Goal: Task Accomplishment & Management: Use online tool/utility

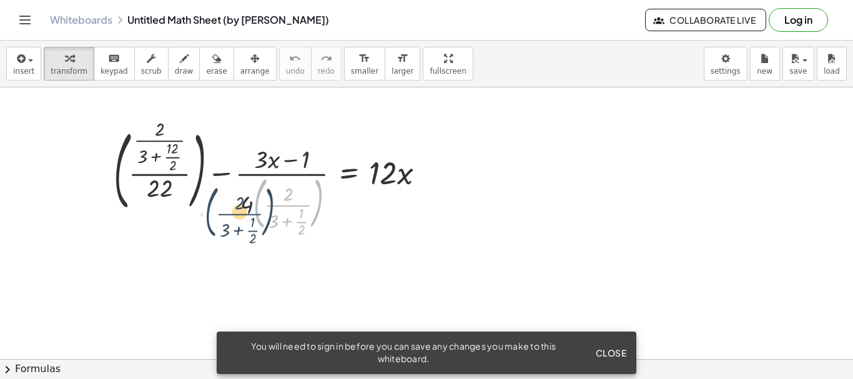
drag, startPoint x: 259, startPoint y: 180, endPoint x: 358, endPoint y: 193, distance: 99.5
click at [358, 193] on div at bounding box center [273, 178] width 333 height 111
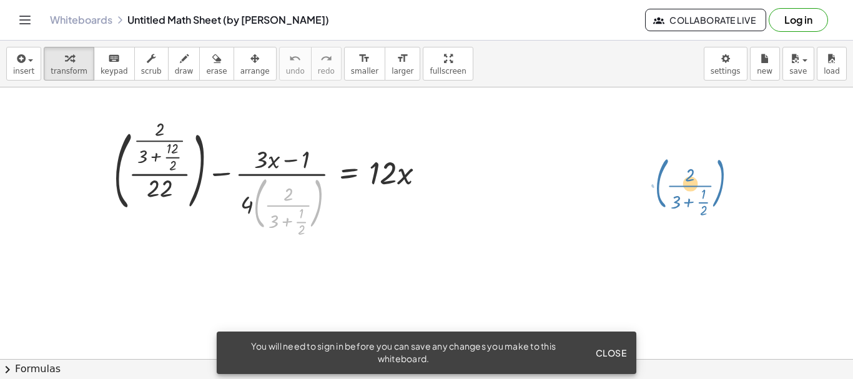
drag, startPoint x: 309, startPoint y: 198, endPoint x: 711, endPoint y: 178, distance: 402.5
click at [711, 178] on div "· ( · 2 · ( + 3 + · 1 · 2 ) ) + ( · · 2 · ( + 3 + · 12 · 2 ) · 22 ) − · ( + · 3…" at bounding box center [426, 358] width 853 height 543
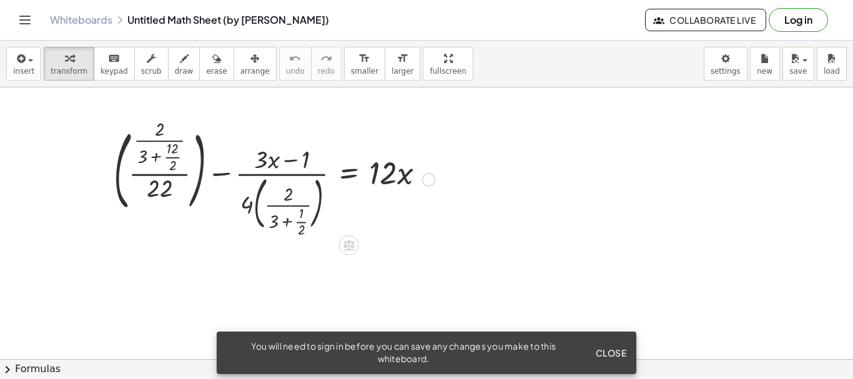
click at [430, 180] on div at bounding box center [428, 180] width 14 height 14
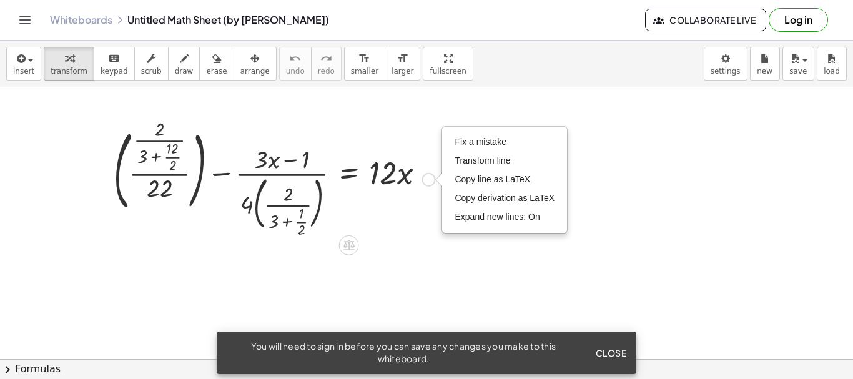
click at [430, 180] on div "Fix a mistake Transform line Copy line as LaTeX Copy derivation as LaTeX Expand…" at bounding box center [428, 180] width 14 height 14
click at [462, 149] on li "Fix a mistake" at bounding box center [504, 142] width 106 height 19
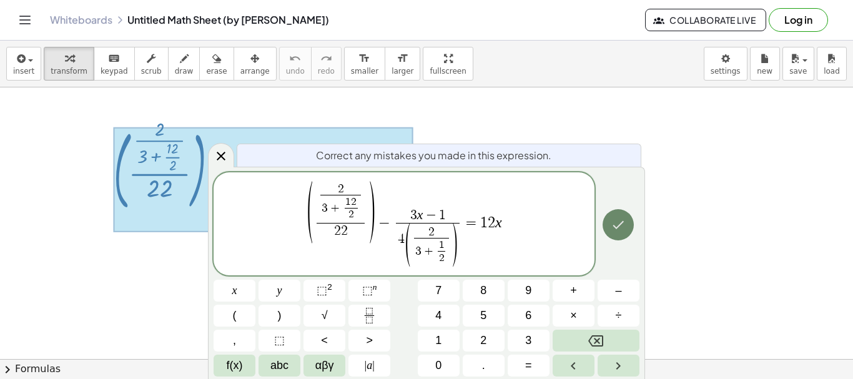
click at [614, 228] on icon "Done" at bounding box center [617, 224] width 15 height 15
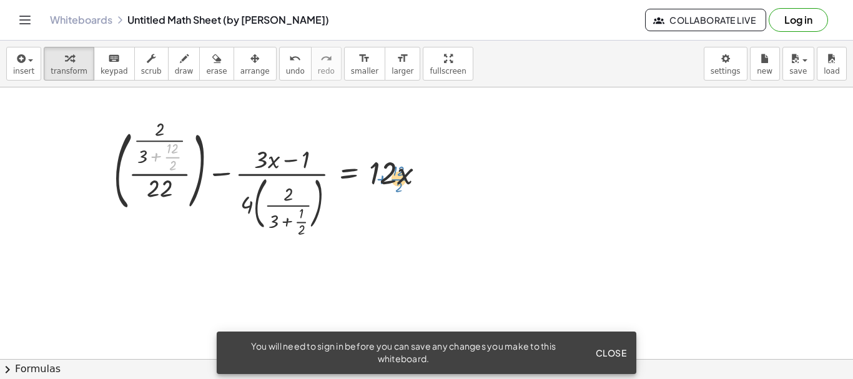
drag, startPoint x: 161, startPoint y: 164, endPoint x: 387, endPoint y: 185, distance: 227.0
click at [387, 185] on div at bounding box center [273, 178] width 333 height 111
drag, startPoint x: 92, startPoint y: 124, endPoint x: 157, endPoint y: 174, distance: 82.3
click at [172, 199] on div "+ ( · · 2 · ( + 3 + · 12 · 2 ) · 22 ) − · ( + · 3 · x − 1 ) · 4 · ( · 2 · ( + 3…" at bounding box center [426, 358] width 853 height 543
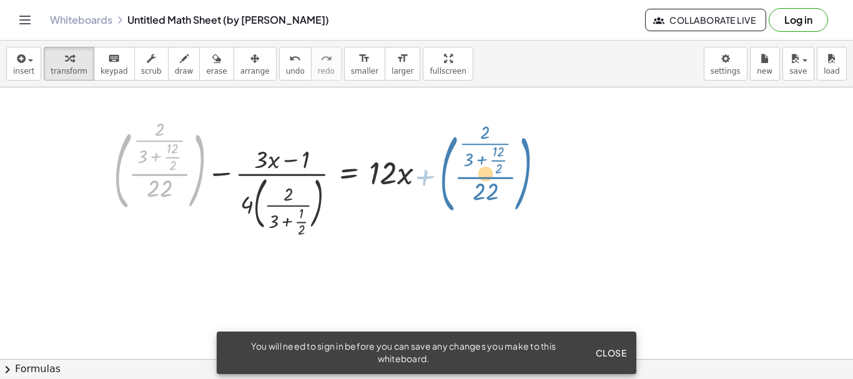
drag, startPoint x: 119, startPoint y: 154, endPoint x: 445, endPoint y: 157, distance: 325.8
click at [445, 157] on div "+ ( · · 2 · ( + 3 + · 12 · 2 ) · 22 ) + ( · · 2 · ( + 3 + · 12 · 2 ) · 22 ) − ·…" at bounding box center [426, 358] width 853 height 543
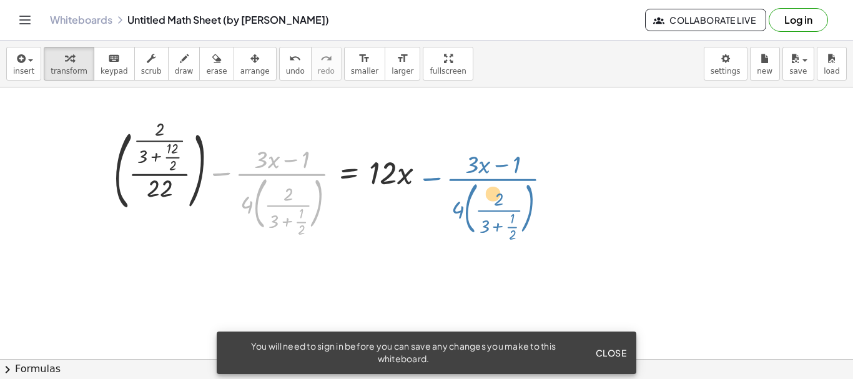
drag, startPoint x: 218, startPoint y: 175, endPoint x: 428, endPoint y: 180, distance: 209.8
click at [428, 180] on div at bounding box center [273, 178] width 333 height 111
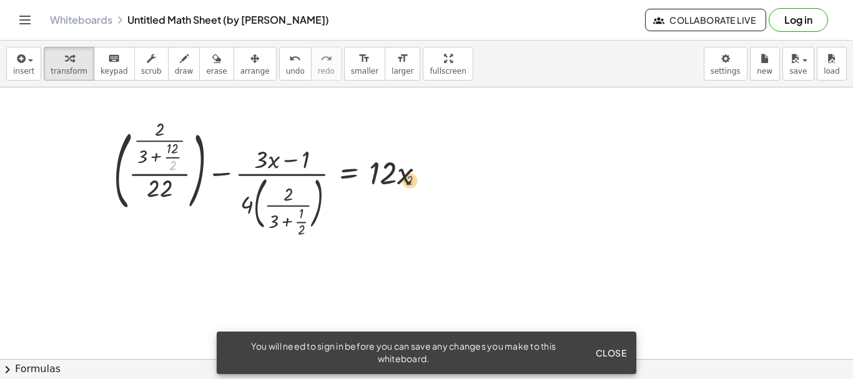
drag, startPoint x: 170, startPoint y: 165, endPoint x: 373, endPoint y: 168, distance: 202.9
click at [418, 173] on div at bounding box center [273, 178] width 333 height 111
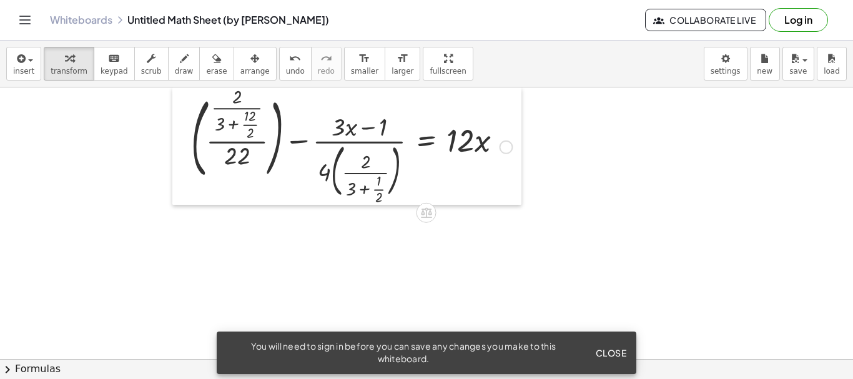
drag, startPoint x: 103, startPoint y: 165, endPoint x: 180, endPoint y: 107, distance: 96.4
click at [180, 107] on div at bounding box center [181, 145] width 19 height 117
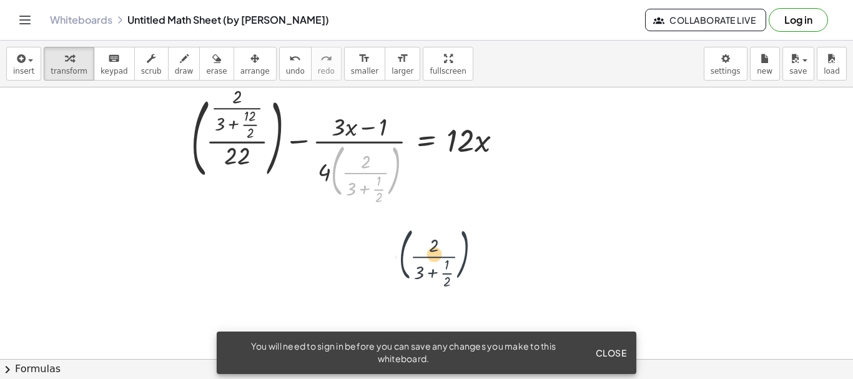
drag, startPoint x: 408, startPoint y: 165, endPoint x: 418, endPoint y: 190, distance: 26.9
click at [477, 228] on div "· ( · 2 · ( + 3 + · 1 · 2 ) ) + ( · · 2 · ( + 3 + · 12 · 2 ) · 22 ) − · ( + · 3…" at bounding box center [426, 358] width 853 height 543
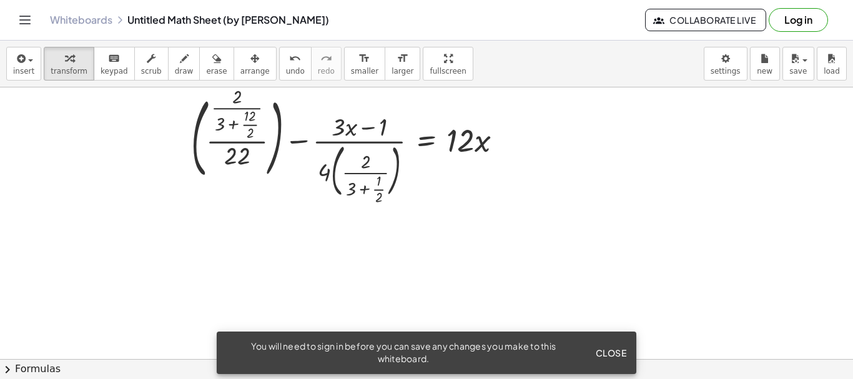
drag, startPoint x: 153, startPoint y: 155, endPoint x: 233, endPoint y: 209, distance: 97.1
click at [262, 240] on div at bounding box center [426, 358] width 853 height 543
drag, startPoint x: 92, startPoint y: 132, endPoint x: 559, endPoint y: 124, distance: 466.3
click at [711, 159] on div at bounding box center [426, 358] width 853 height 543
drag, startPoint x: 168, startPoint y: 124, endPoint x: 209, endPoint y: 144, distance: 45.8
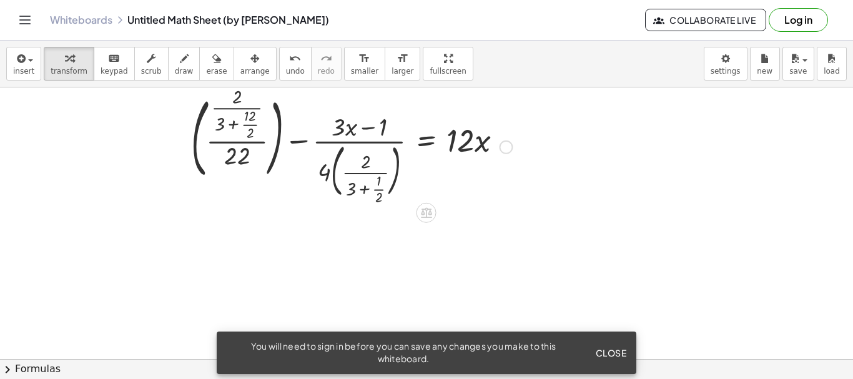
click at [256, 177] on div "+ ( · · 2 · ( + 3 + · 12 · 2 ) · 22 ) − · ( + · 3 · x − 1 ) · 4 · ( · 2 · ( + 3…" at bounding box center [426, 358] width 853 height 543
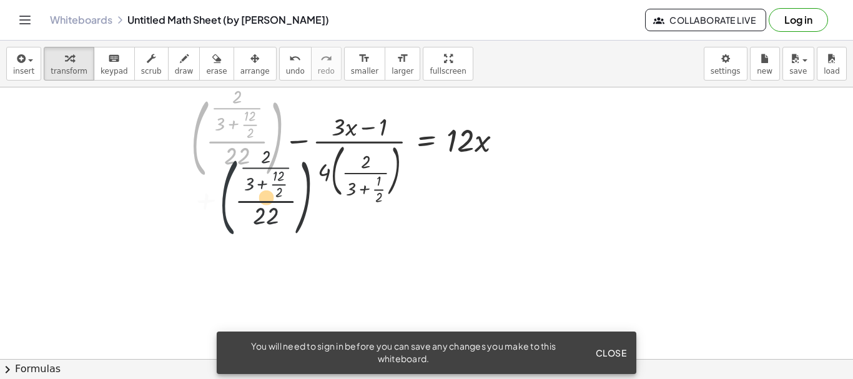
drag, startPoint x: 191, startPoint y: 121, endPoint x: 288, endPoint y: 177, distance: 112.1
click at [247, 181] on div at bounding box center [351, 145] width 333 height 111
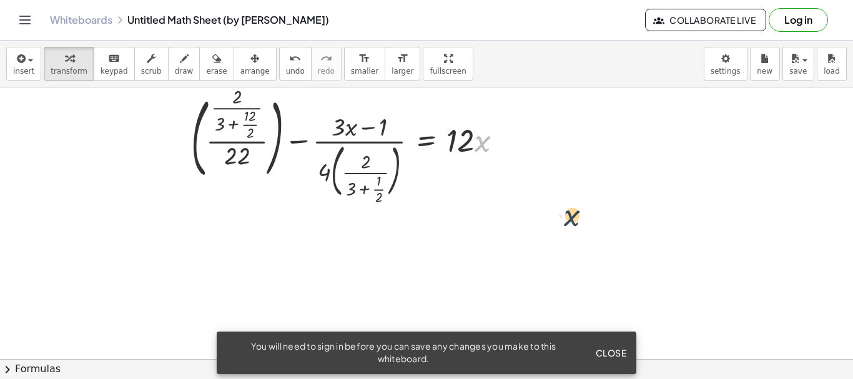
drag, startPoint x: 489, startPoint y: 187, endPoint x: 585, endPoint y: 247, distance: 114.1
click at [584, 252] on div "· x + ( · · 2 · ( + 3 + · 12 · 2 ) · 22 ) − · ( + · 3 · x − 1 ) · 4 · ( · 2 · (…" at bounding box center [426, 358] width 853 height 543
